Goal: Transaction & Acquisition: Purchase product/service

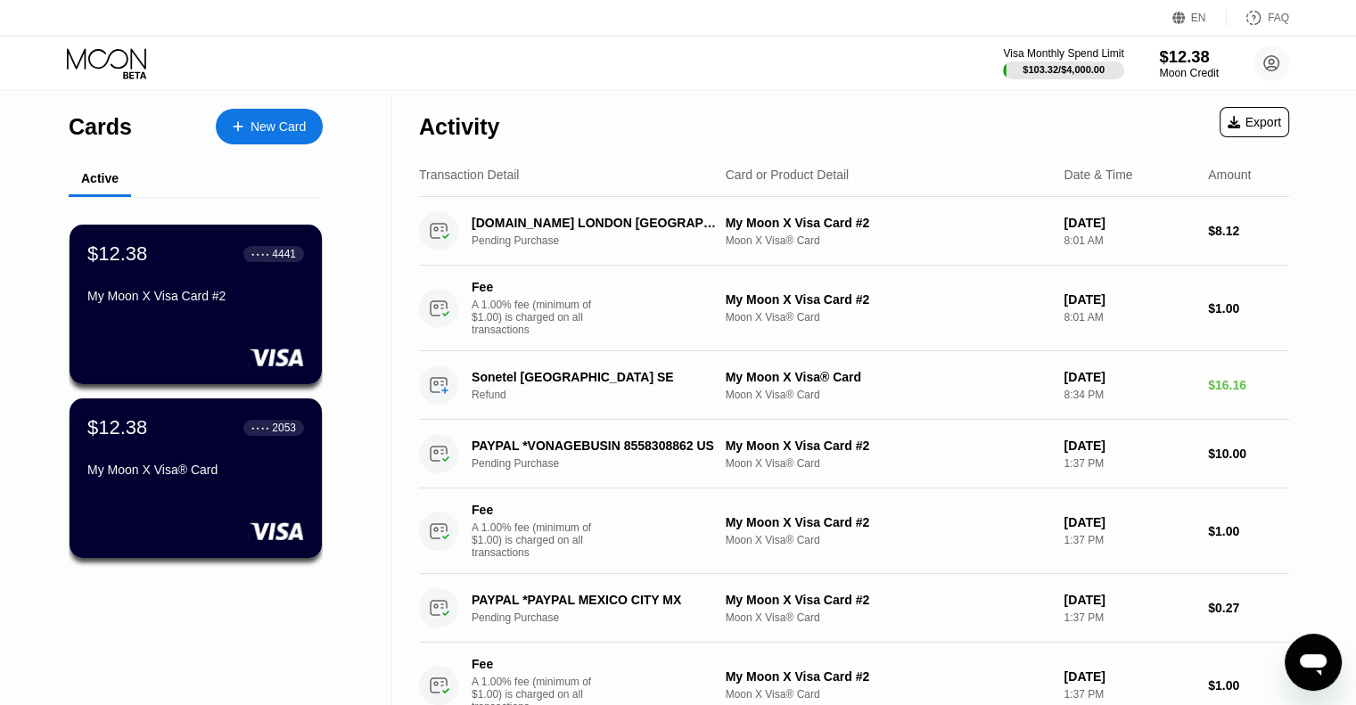
click at [1184, 67] on div "Moon Credit" at bounding box center [1189, 73] width 60 height 12
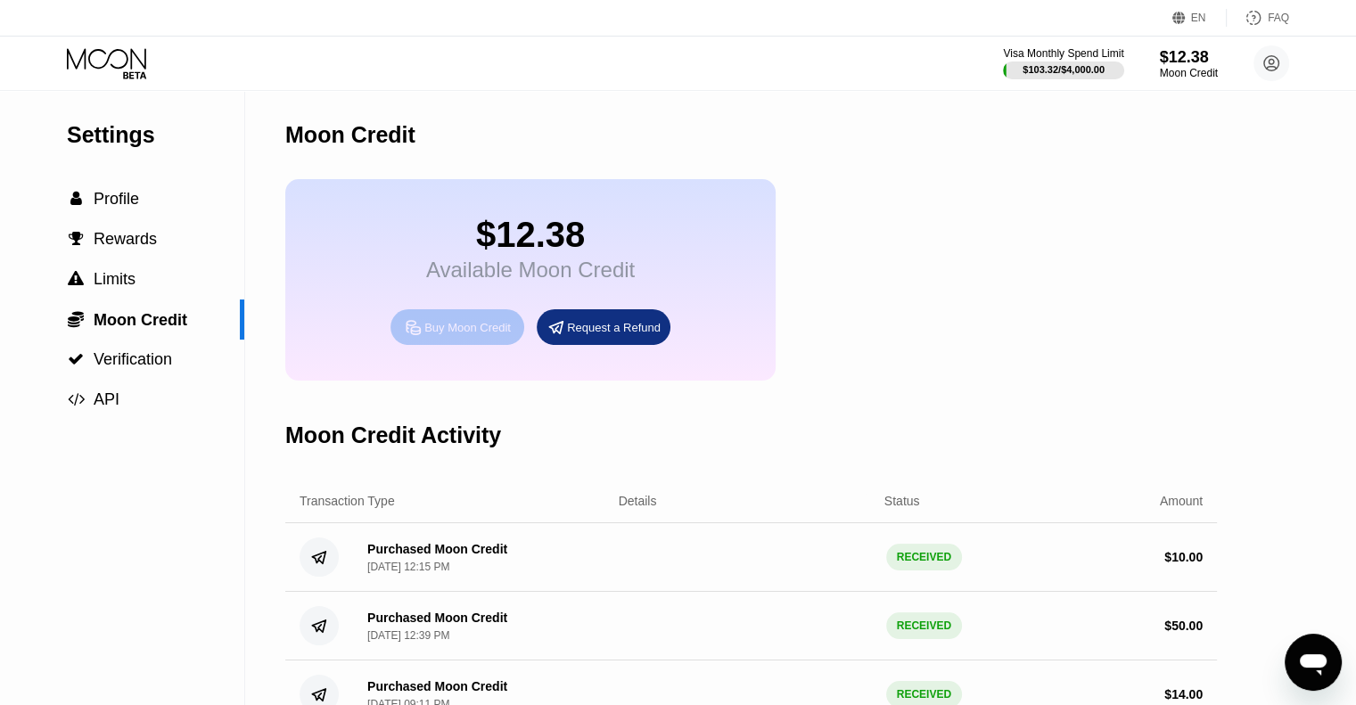
click at [466, 345] on div "Buy Moon Credit" at bounding box center [457, 327] width 134 height 36
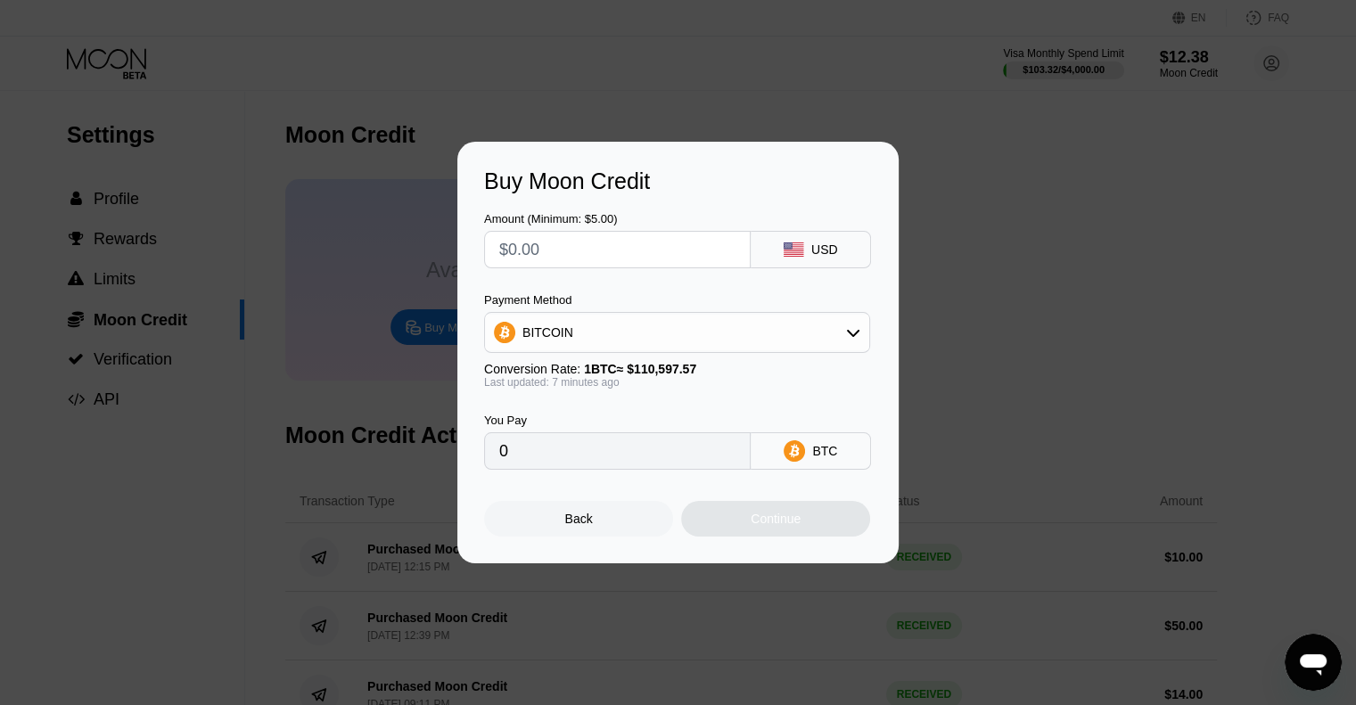
click at [615, 243] on input "text" at bounding box center [617, 250] width 236 height 36
type input "$1"
type input "0.00000904"
type input "$10"
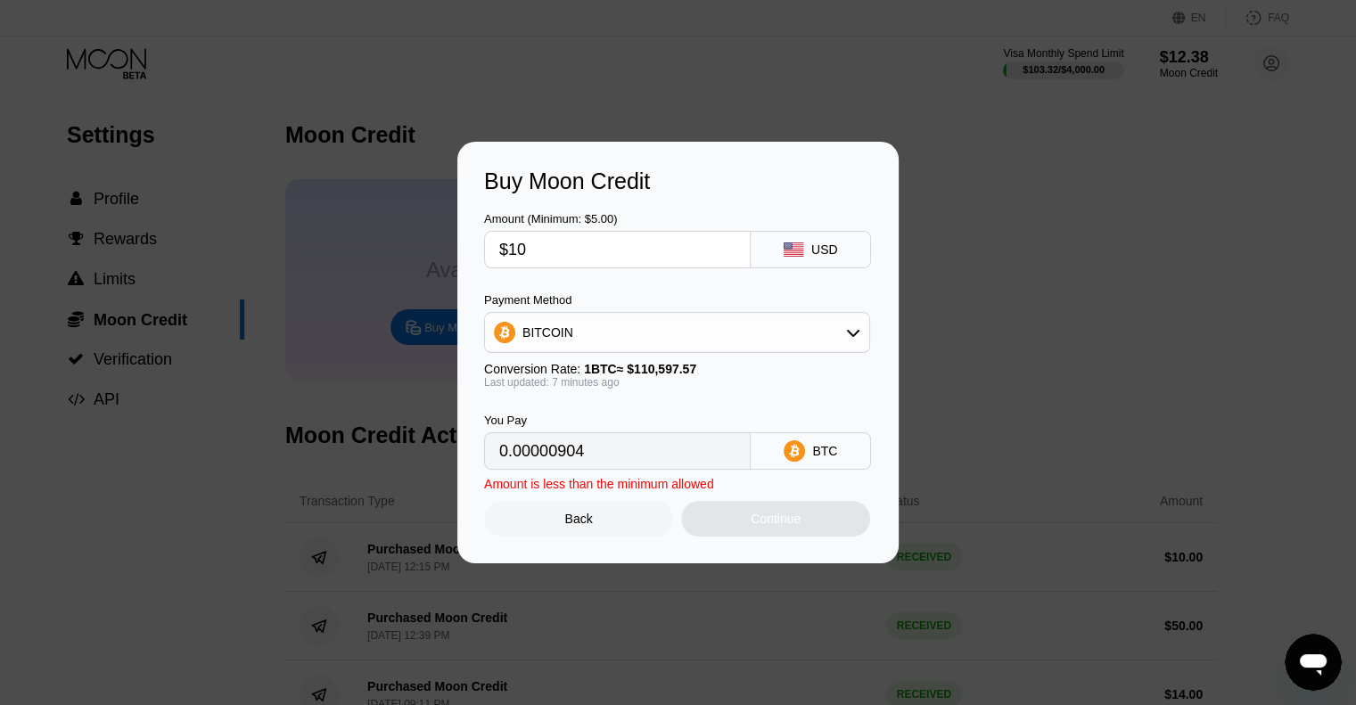
type input "0.00009037"
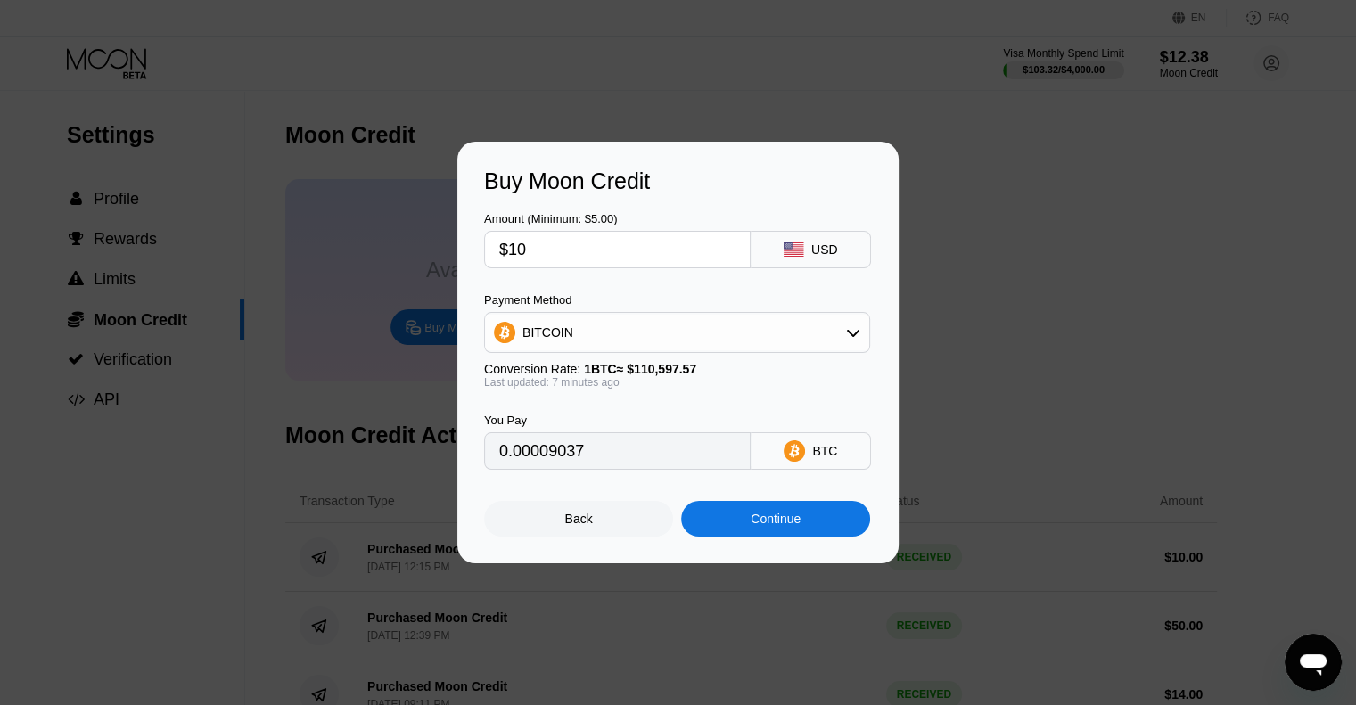
type input "$1"
type input "0.00000904"
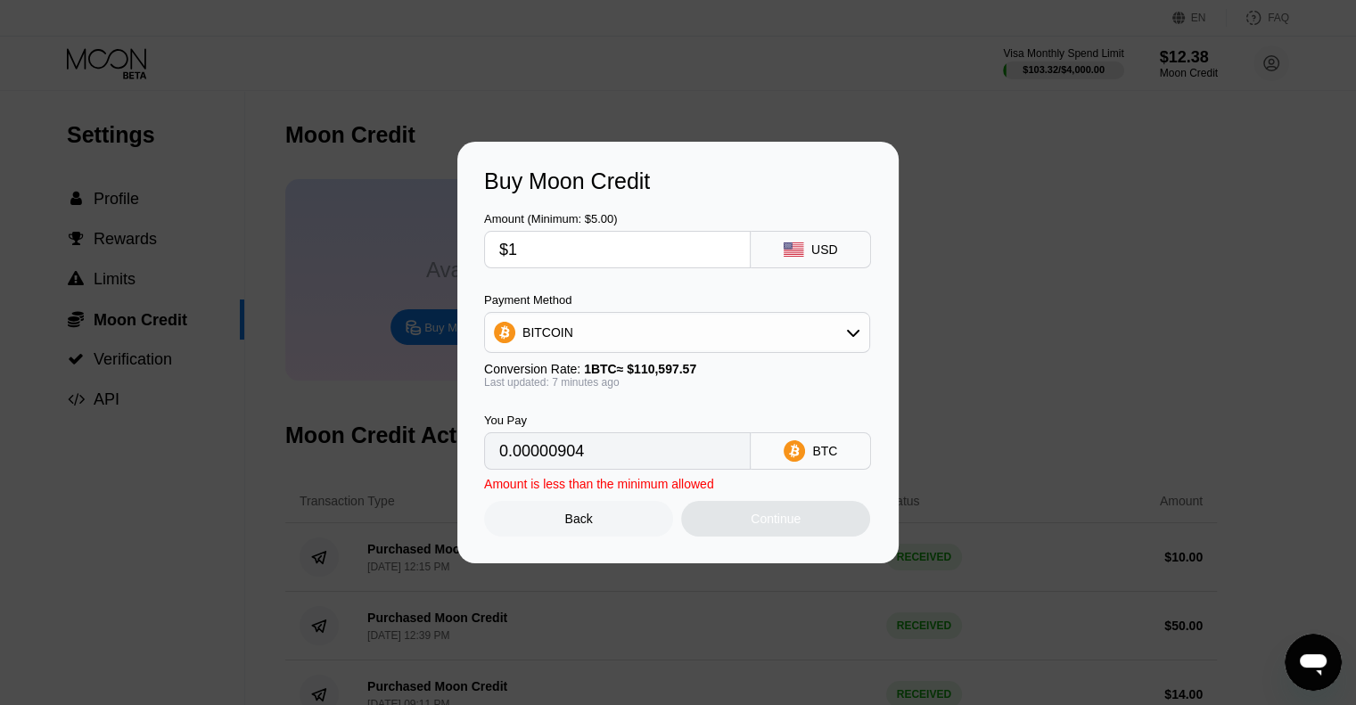
type input "$15"
type input "0.00013555"
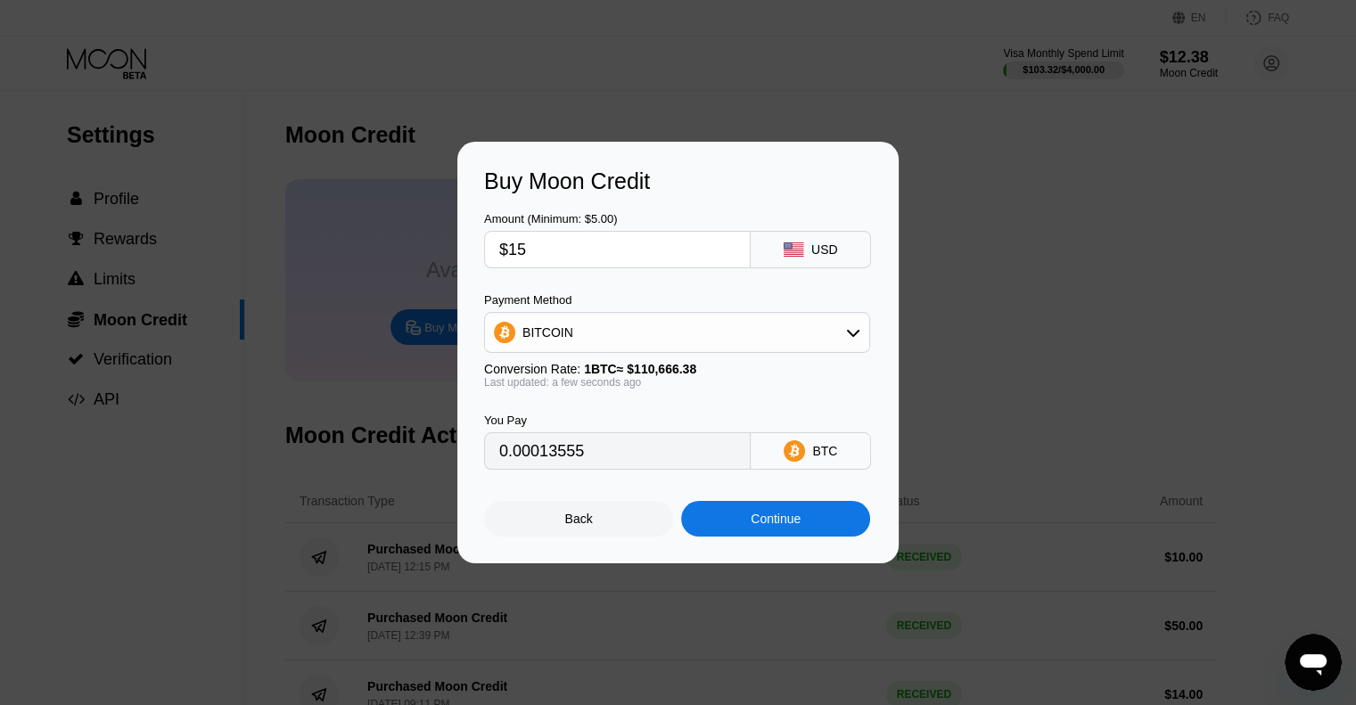
type input "$15"
click at [766, 520] on div "Continue" at bounding box center [776, 519] width 50 height 14
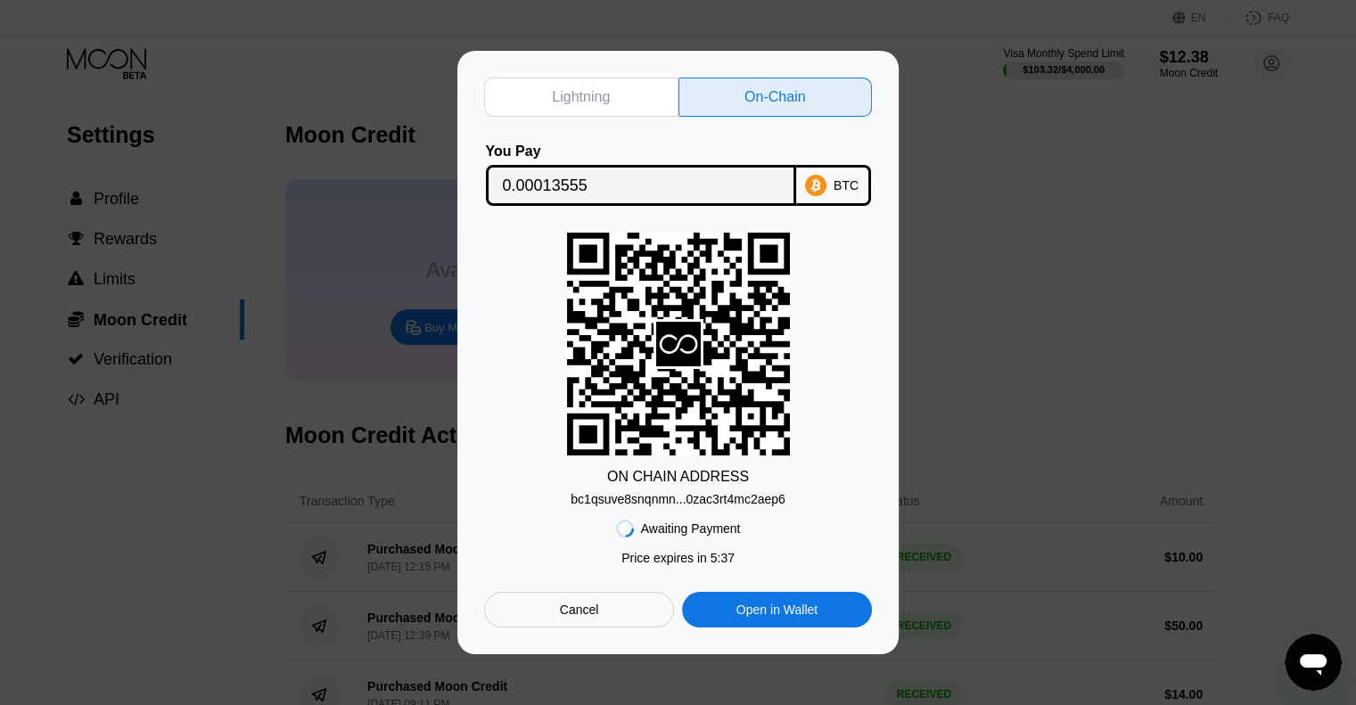
click at [653, 500] on div "bc1qsuve8snqnmn...0zac3rt4mc2aep6" at bounding box center [678, 499] width 214 height 14
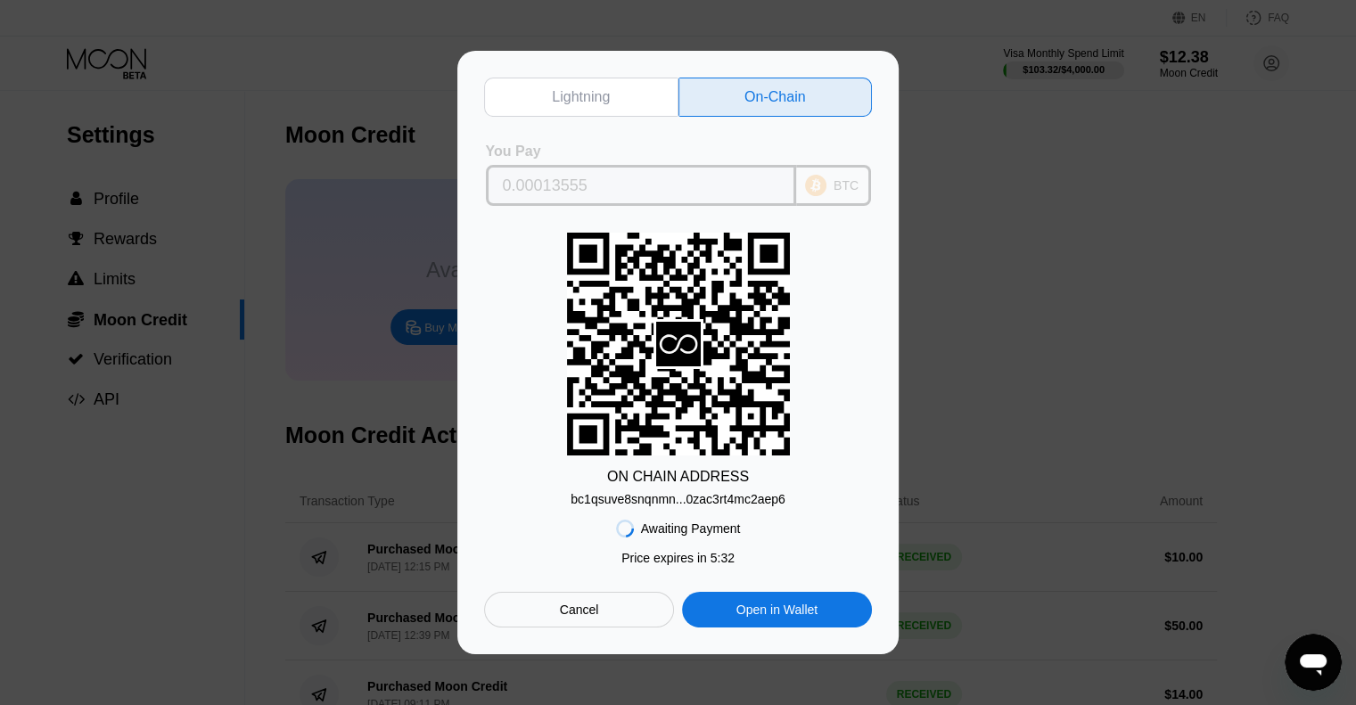
click at [845, 184] on div "BTC" at bounding box center [845, 185] width 25 height 14
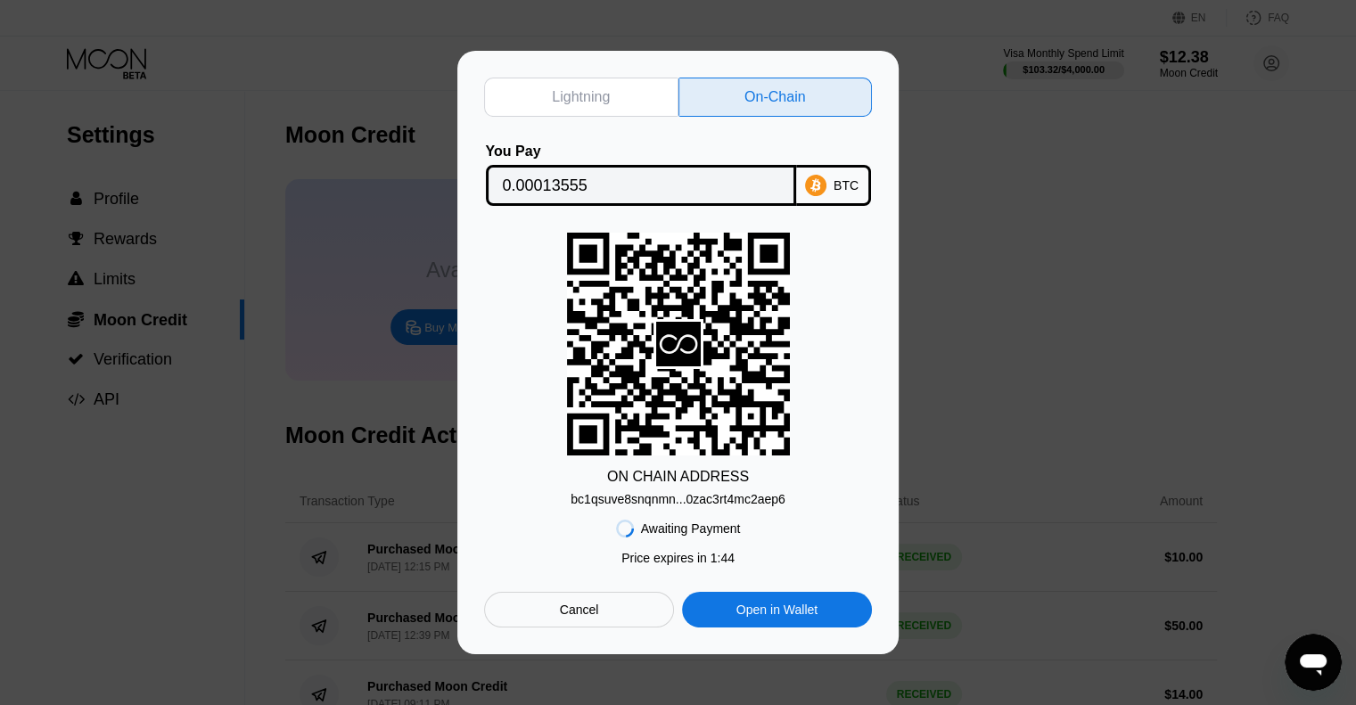
click at [711, 565] on span "1 : 44" at bounding box center [722, 558] width 24 height 14
click at [711, 565] on span "1 : 43" at bounding box center [722, 558] width 24 height 14
copy span "1 : 43"
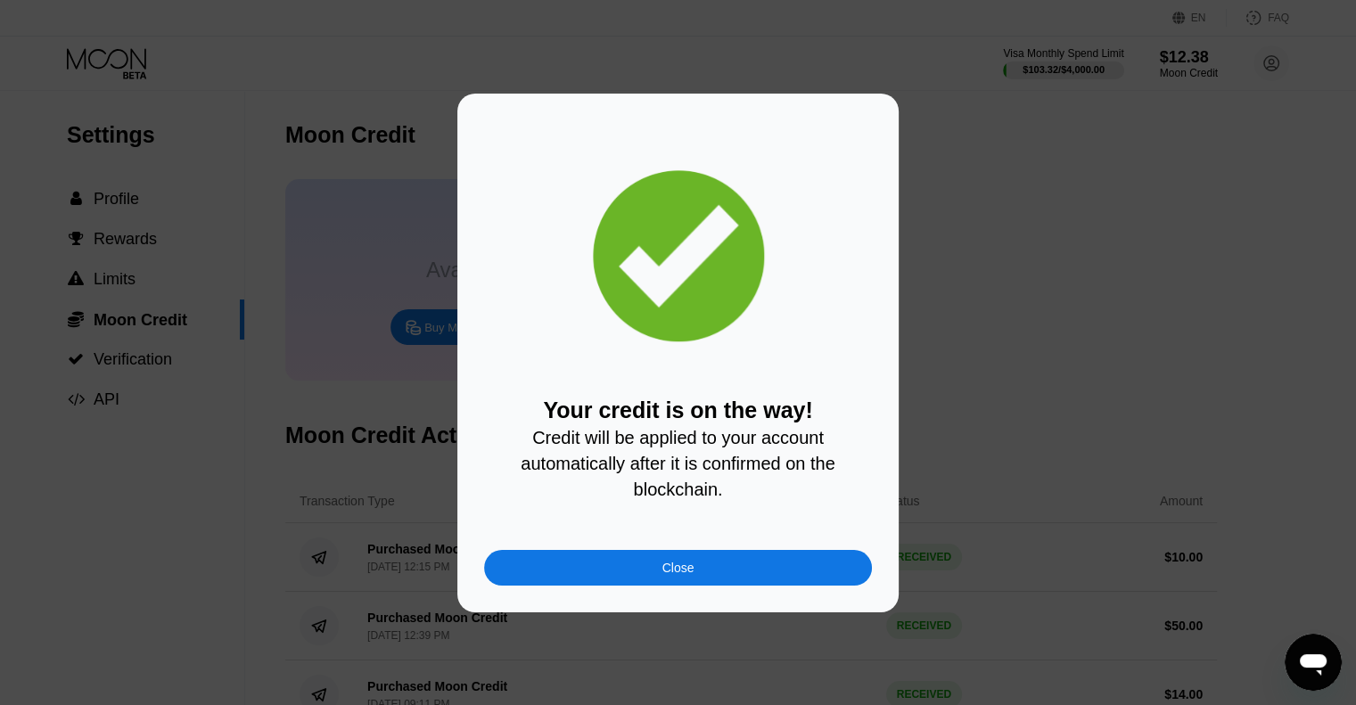
click at [705, 416] on div "Your credit is on the way! Credit will be applied to your account automatically…" at bounding box center [678, 449] width 388 height 103
copy div "Your credit is on the way!"
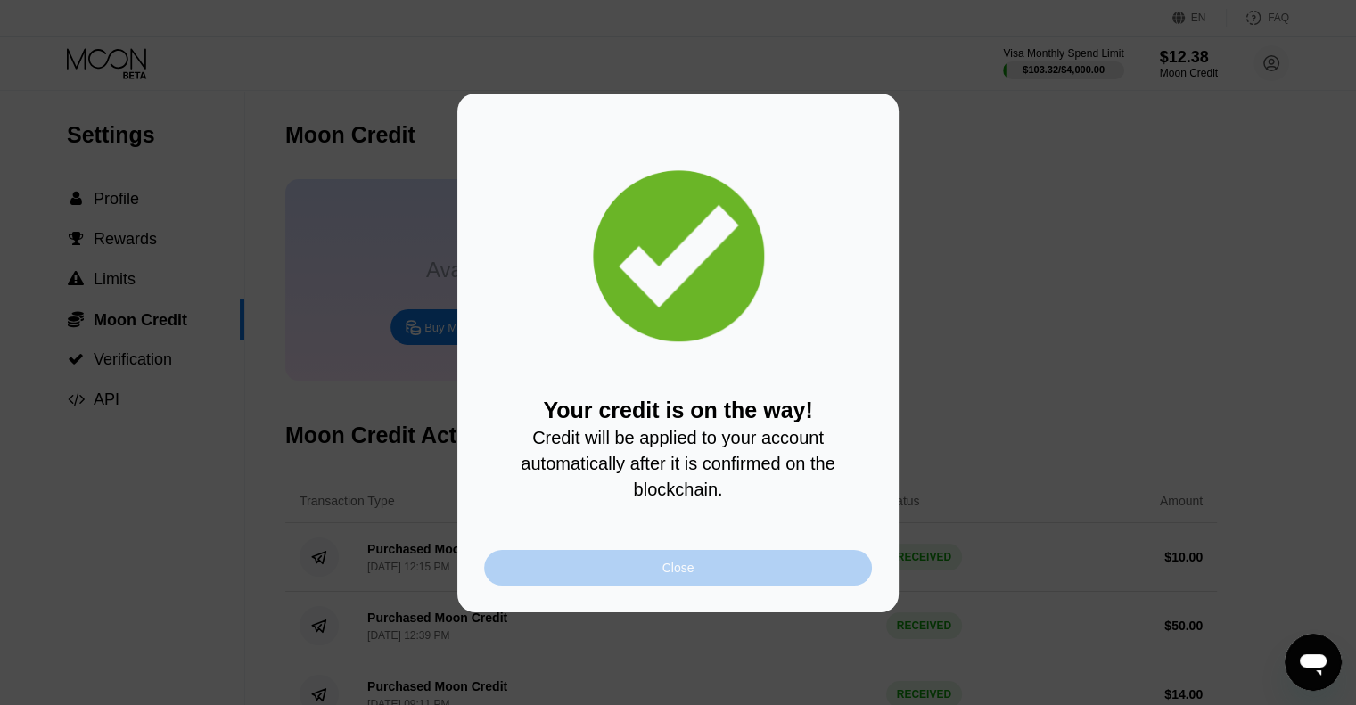
click at [688, 571] on div "Close" at bounding box center [678, 568] width 32 height 14
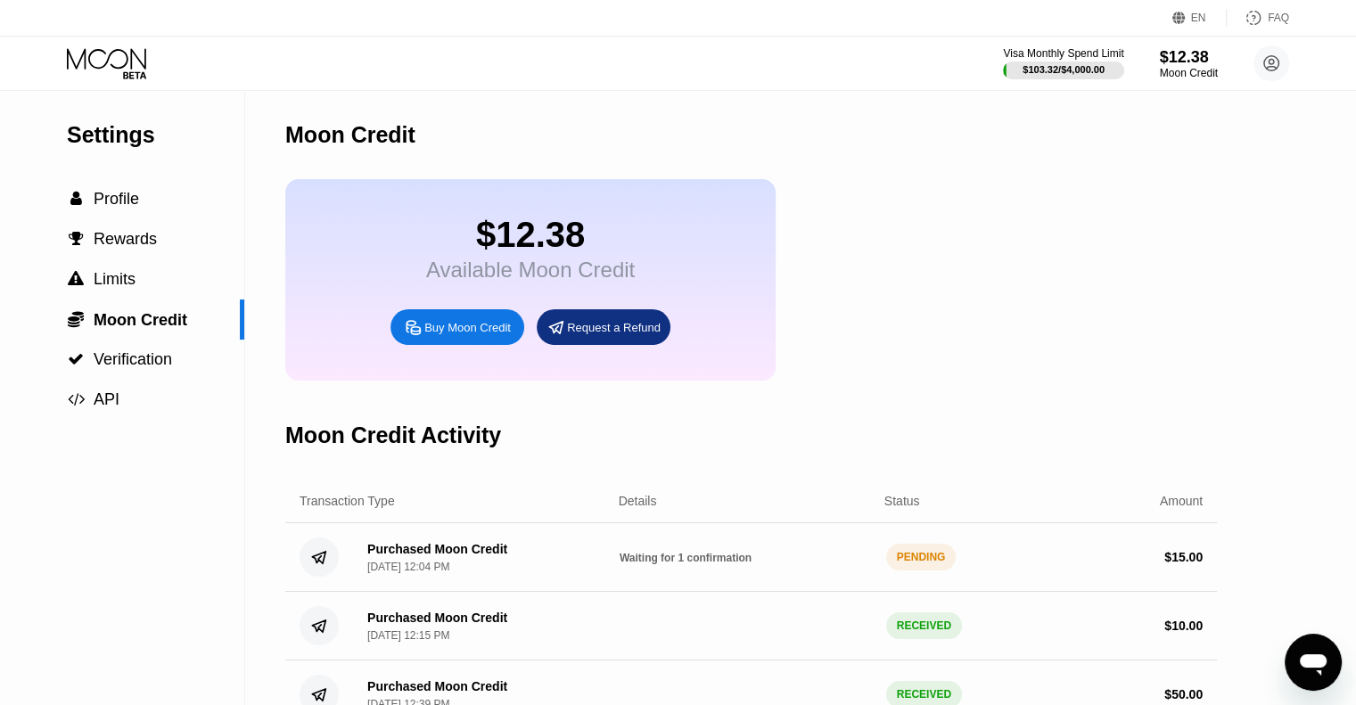
click at [1301, 402] on div "Settings  Profile  Rewards  Limits  Moon Credit  Verification  API Moon C…" at bounding box center [678, 650] width 1356 height 1119
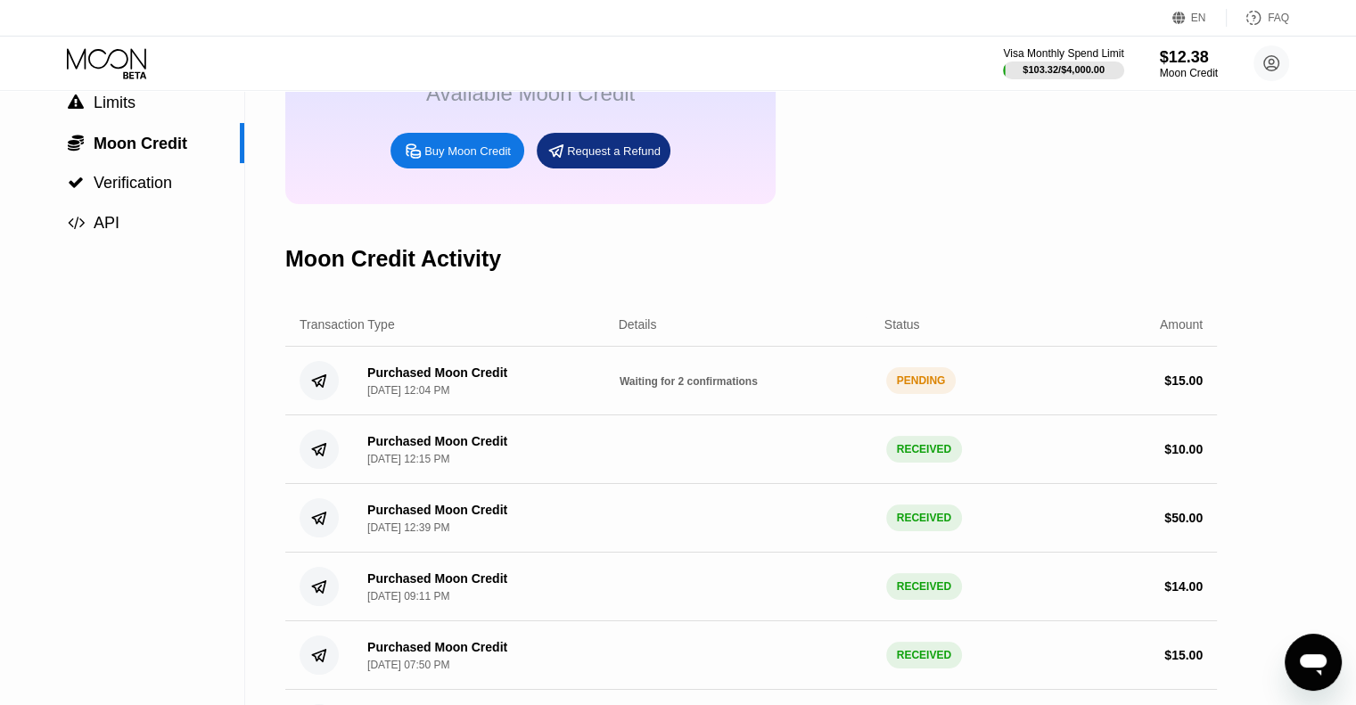
scroll to position [178, 0]
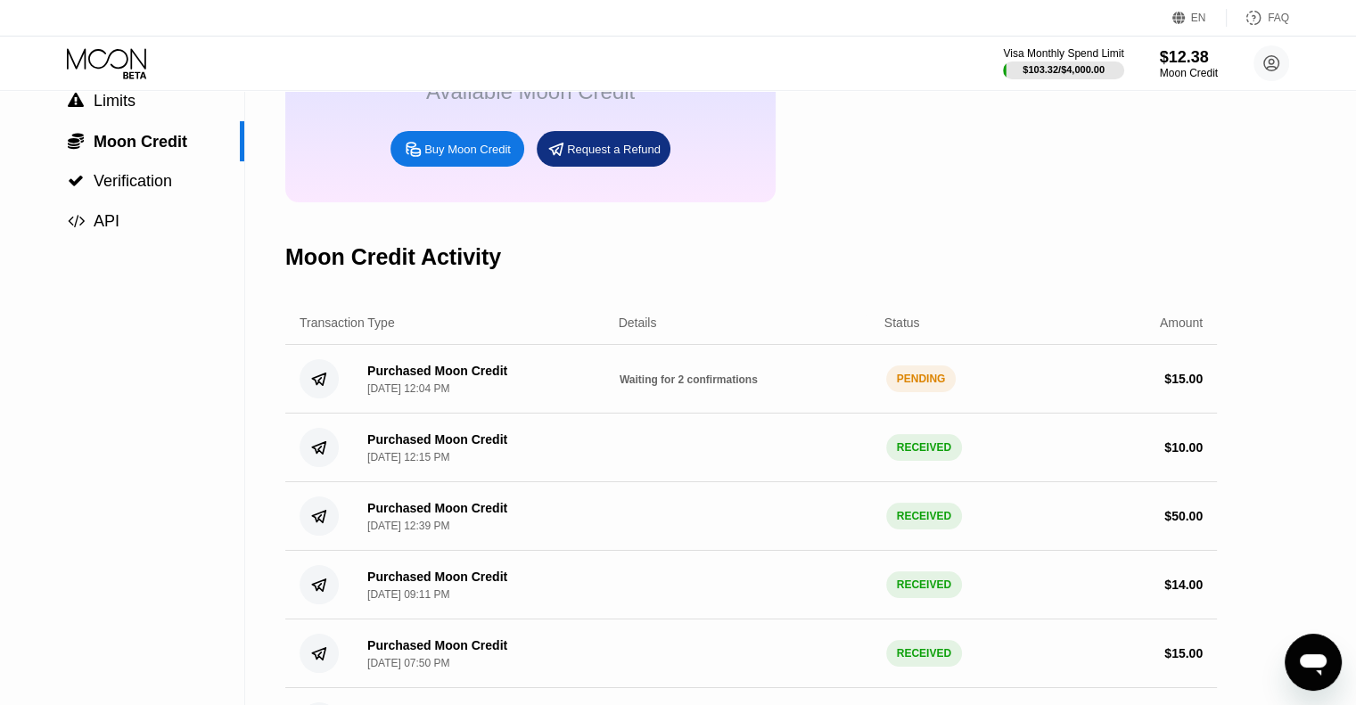
click at [691, 386] on span "Waiting for 2 confirmations" at bounding box center [689, 380] width 138 height 12
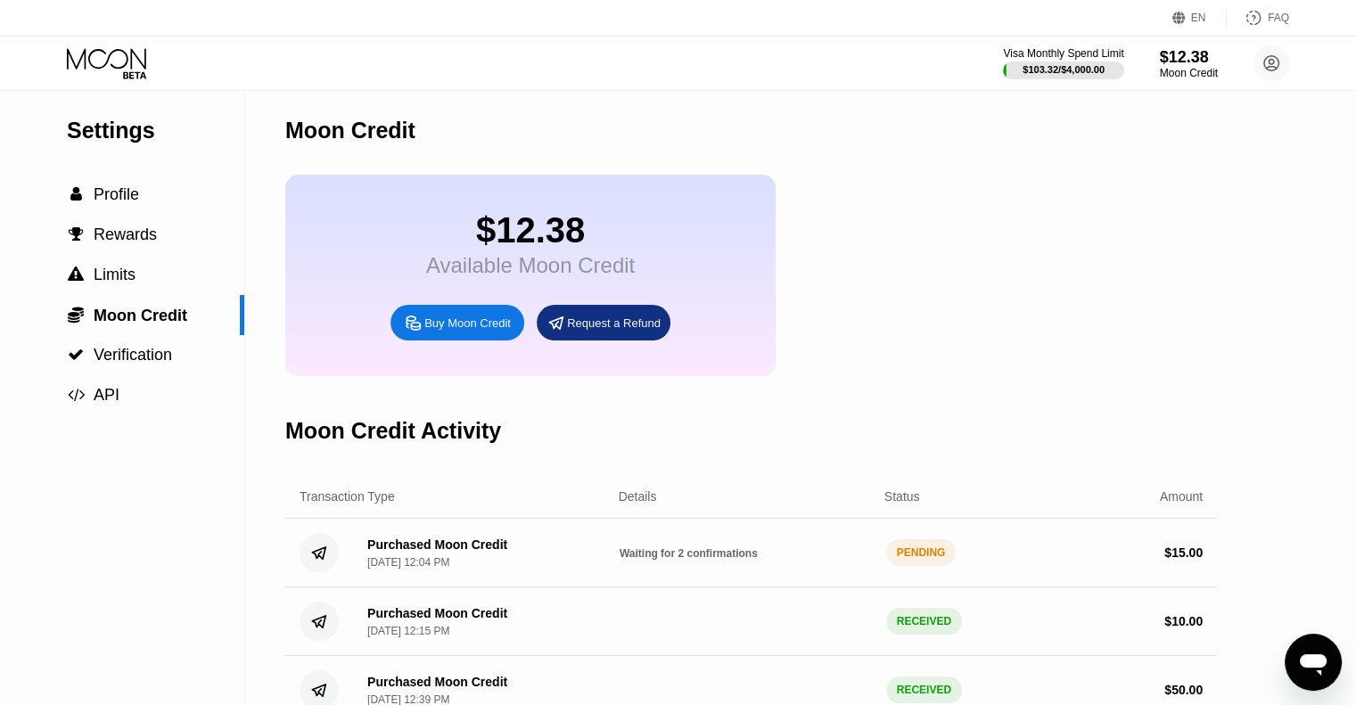
scroll to position [0, 0]
